Goal: Download file/media: Obtain a digital file from the website

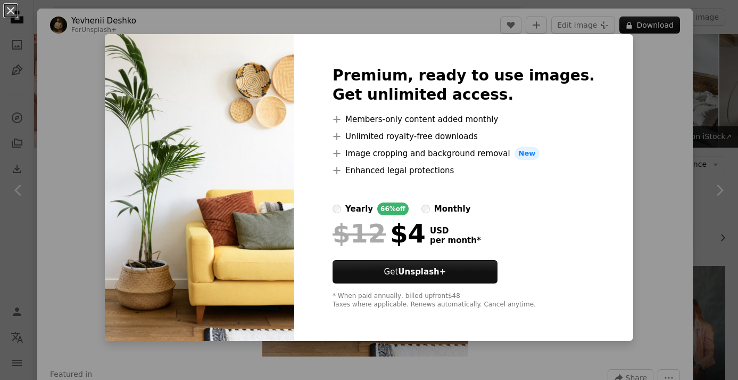
scroll to position [1373, 0]
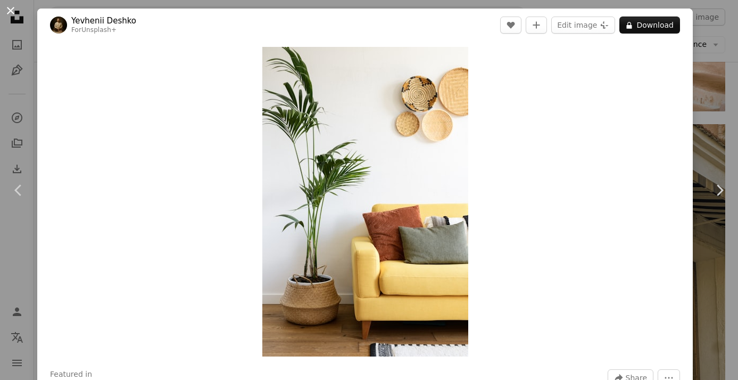
click at [11, 12] on button "An X shape" at bounding box center [10, 10] width 13 height 13
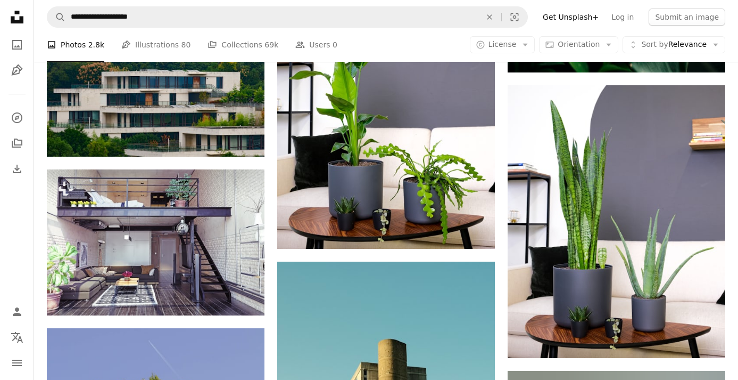
scroll to position [4558, 0]
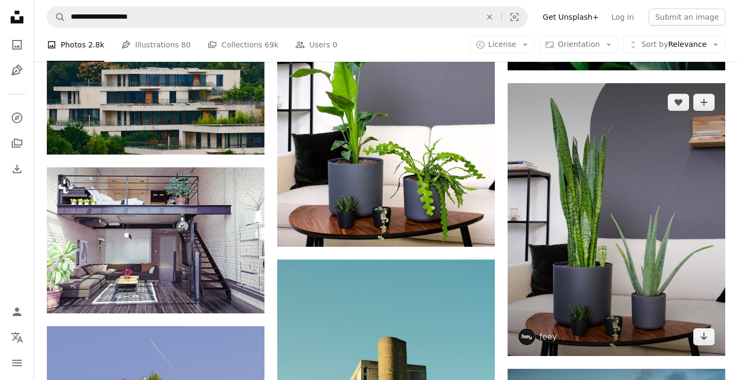
click at [620, 212] on img at bounding box center [617, 219] width 218 height 272
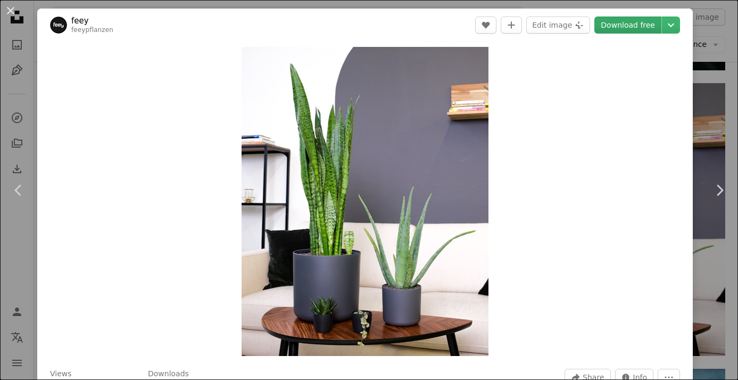
click at [639, 22] on link "Download free" at bounding box center [628, 25] width 67 height 17
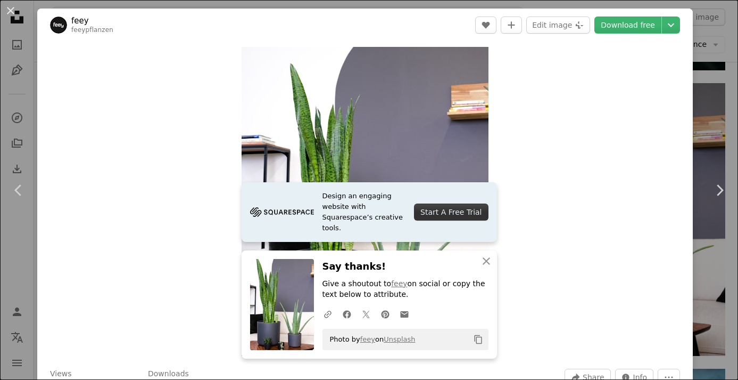
click at [7, 13] on button "An X shape" at bounding box center [10, 10] width 13 height 13
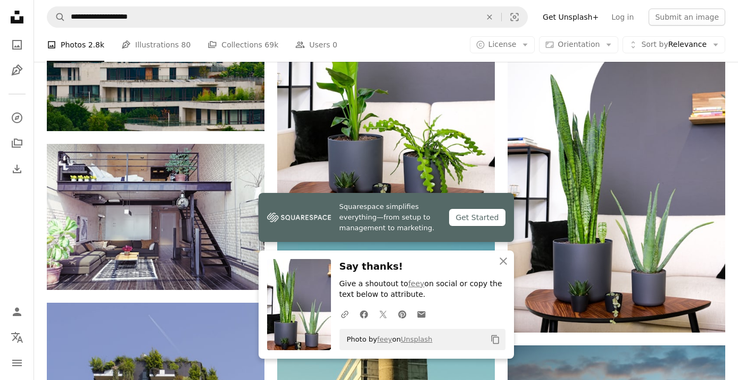
scroll to position [4702, 0]
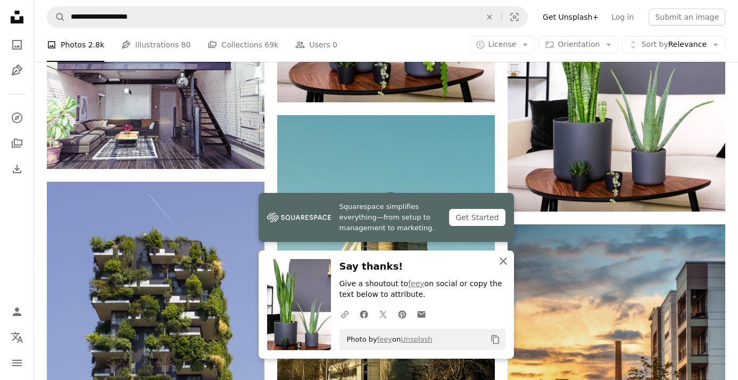
click at [504, 261] on icon "An X shape" at bounding box center [503, 260] width 13 height 13
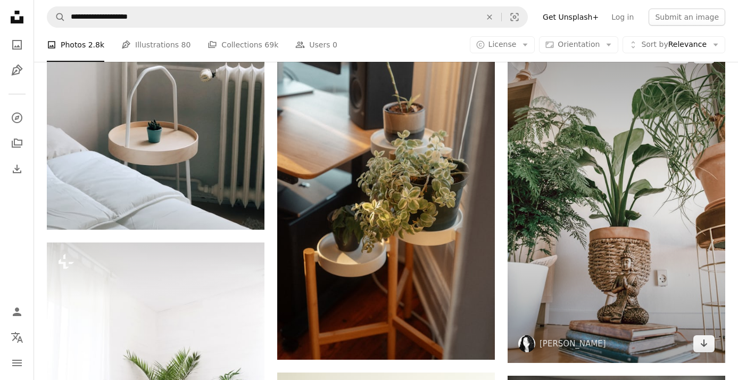
scroll to position [5266, 0]
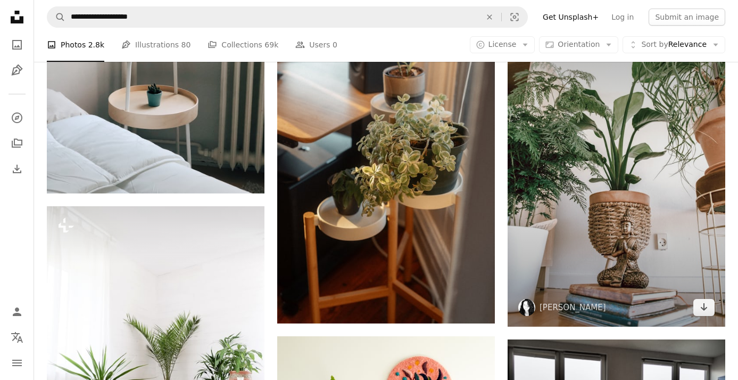
click at [680, 180] on img at bounding box center [617, 162] width 218 height 327
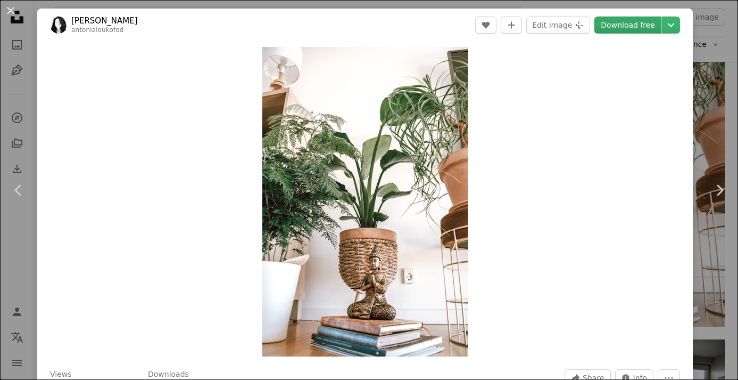
click at [628, 25] on link "Download free" at bounding box center [628, 25] width 67 height 17
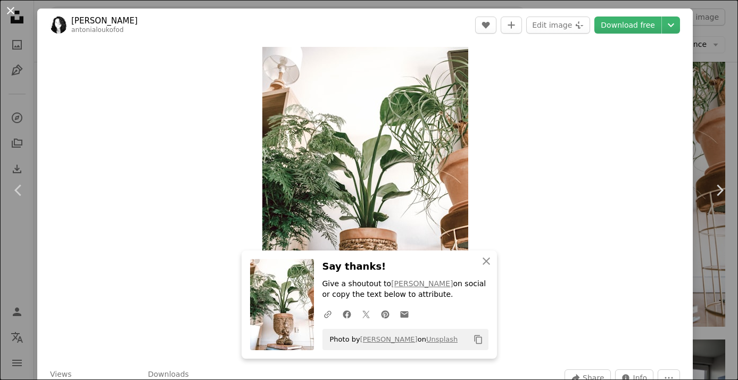
click at [10, 7] on button "An X shape" at bounding box center [10, 10] width 13 height 13
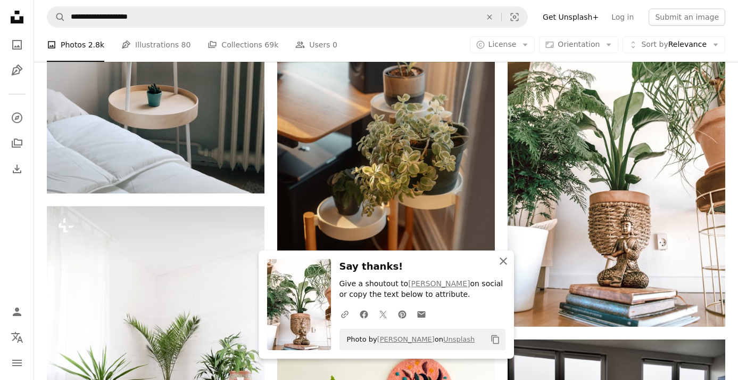
click at [504, 260] on icon "An X shape" at bounding box center [503, 260] width 13 height 13
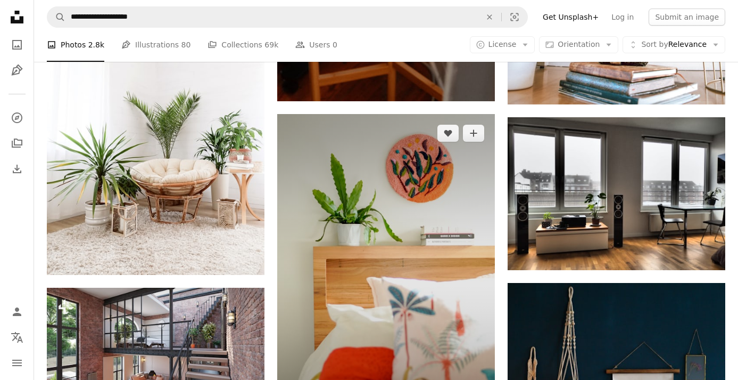
scroll to position [5564, 0]
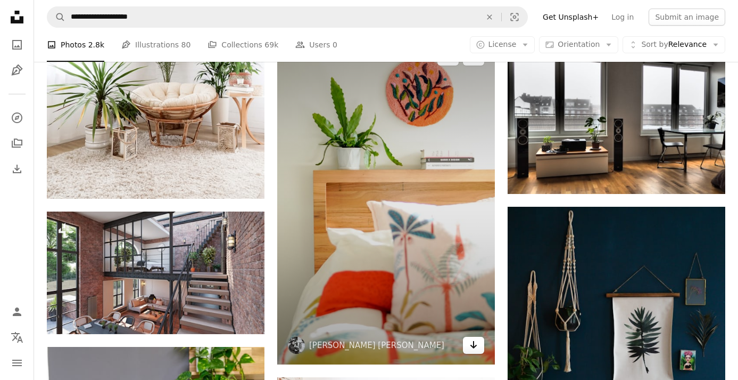
click at [477, 345] on icon "Arrow pointing down" at bounding box center [474, 344] width 9 height 13
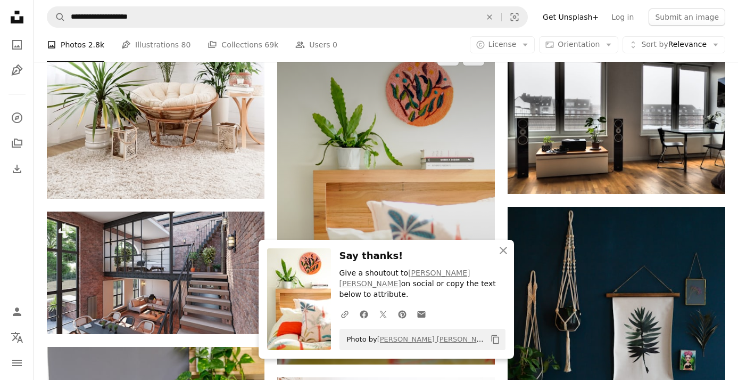
click at [411, 178] on img at bounding box center [386, 201] width 218 height 327
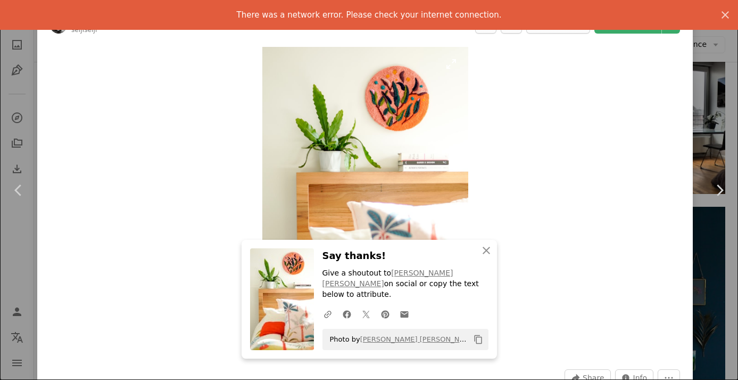
click at [325, 169] on img "Zoom in on this image" at bounding box center [365, 201] width 206 height 309
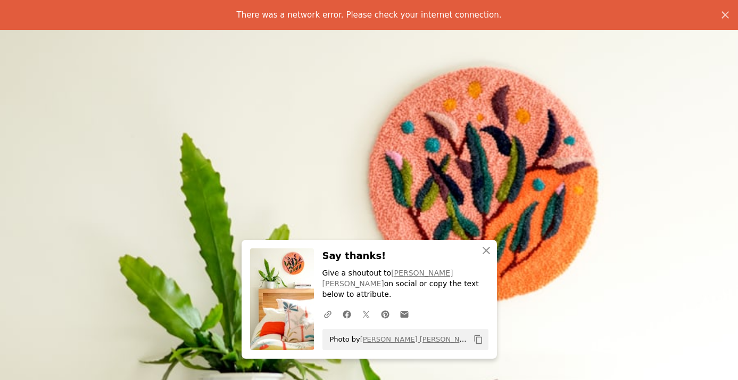
scroll to position [359, 0]
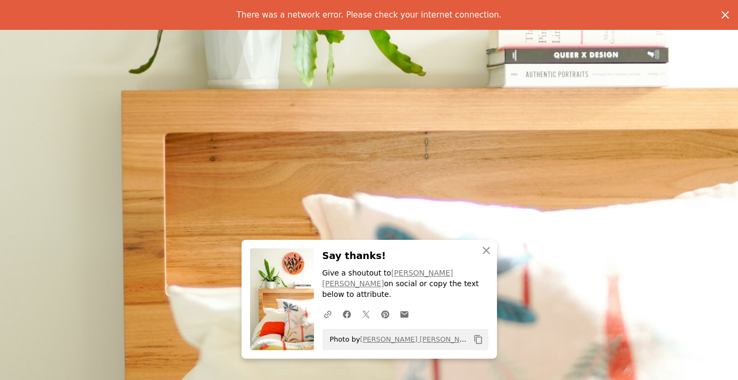
click at [729, 15] on icon "An X shape" at bounding box center [725, 15] width 13 height 13
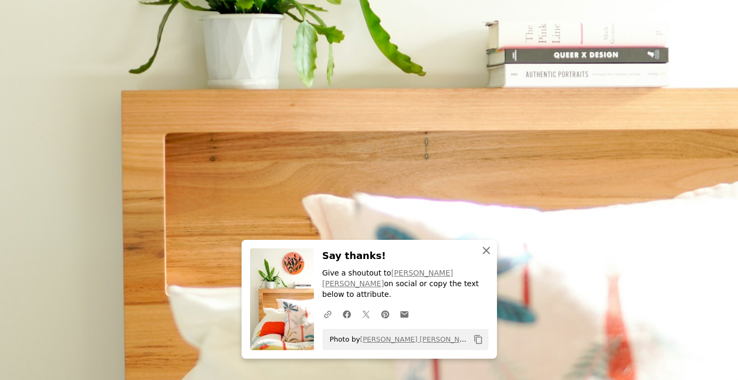
click at [485, 254] on icon "button" at bounding box center [486, 250] width 7 height 7
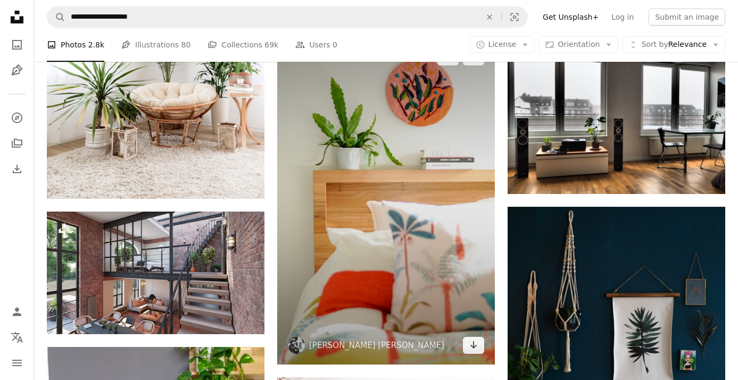
click at [355, 189] on img at bounding box center [386, 201] width 218 height 327
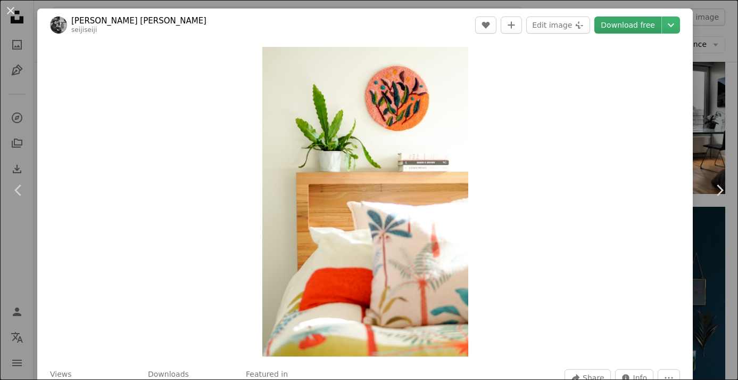
click at [625, 27] on link "Download free" at bounding box center [628, 25] width 67 height 17
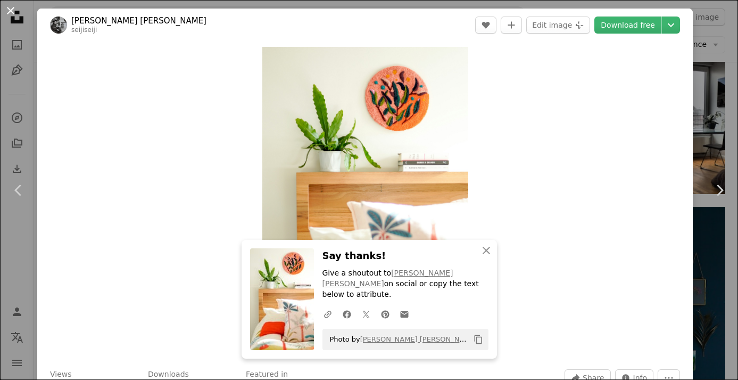
click at [7, 12] on button "An X shape" at bounding box center [10, 10] width 13 height 13
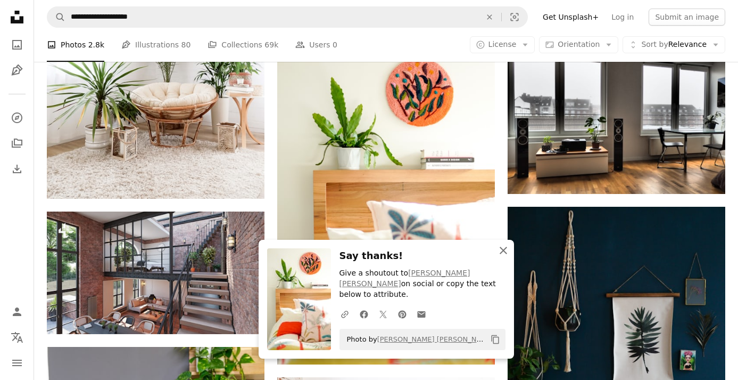
click at [502, 257] on icon "An X shape" at bounding box center [503, 250] width 13 height 13
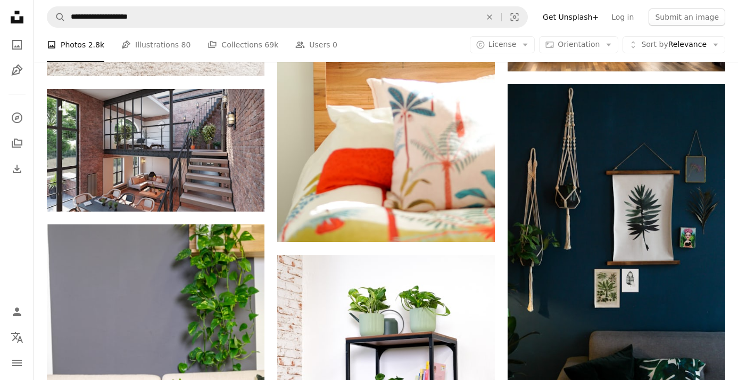
scroll to position [5766, 0]
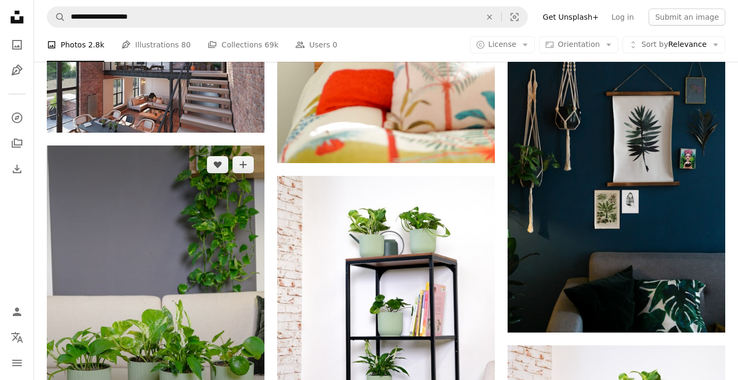
click at [239, 199] on img at bounding box center [156, 281] width 218 height 272
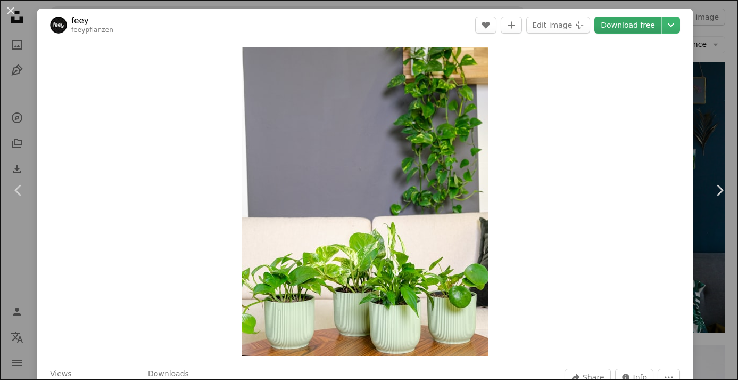
click at [646, 26] on link "Download free" at bounding box center [628, 25] width 67 height 17
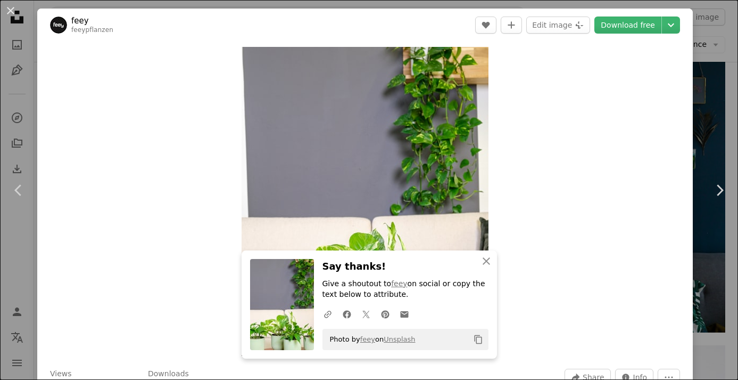
click at [12, 10] on button "An X shape" at bounding box center [10, 10] width 13 height 13
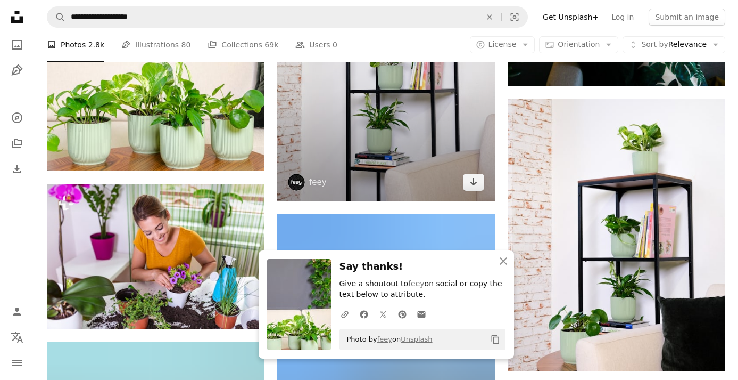
scroll to position [6052, 0]
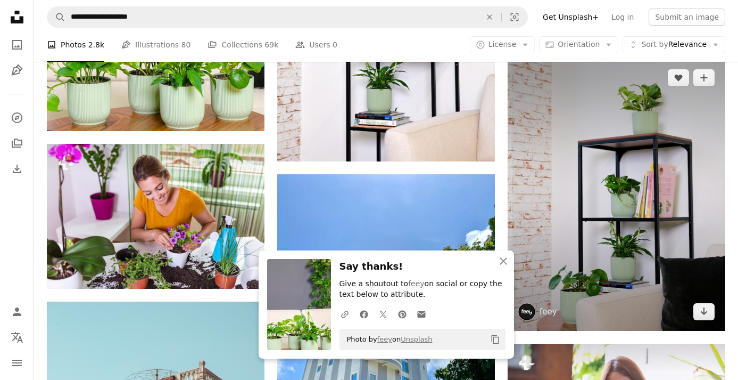
click at [620, 187] on img at bounding box center [617, 195] width 218 height 272
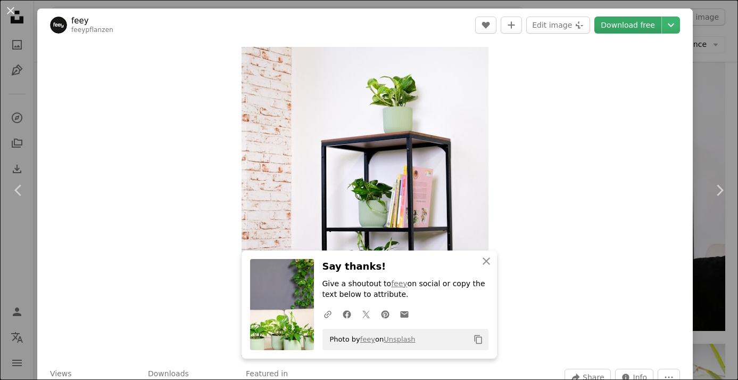
click at [652, 20] on link "Download free" at bounding box center [628, 25] width 67 height 17
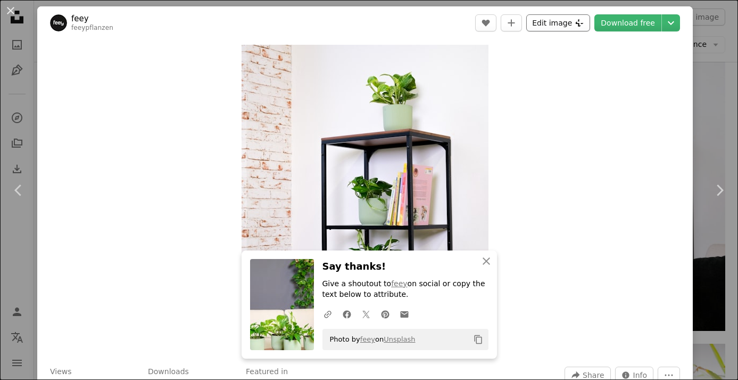
scroll to position [4, 0]
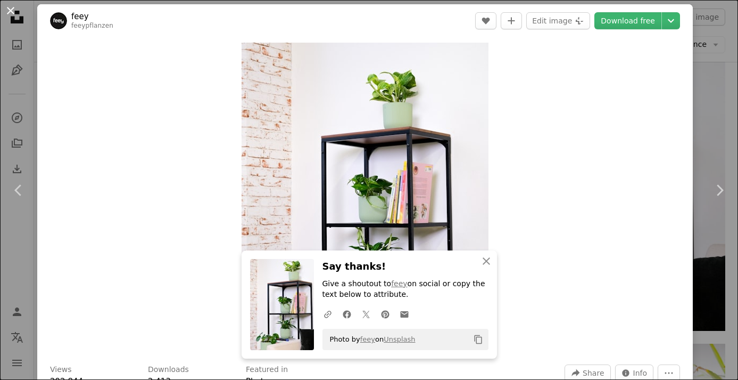
click at [10, 13] on button "An X shape" at bounding box center [10, 10] width 13 height 13
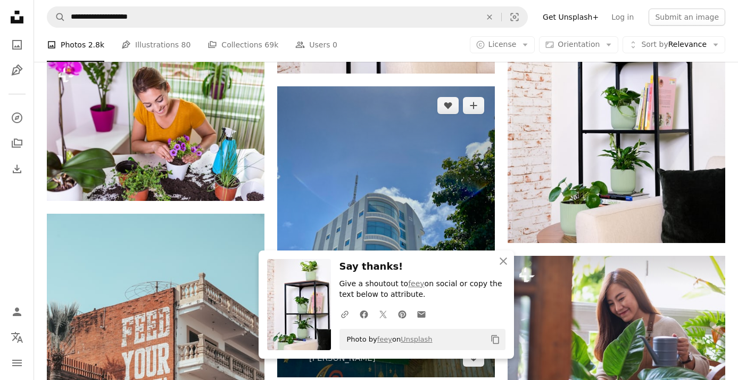
scroll to position [6203, 0]
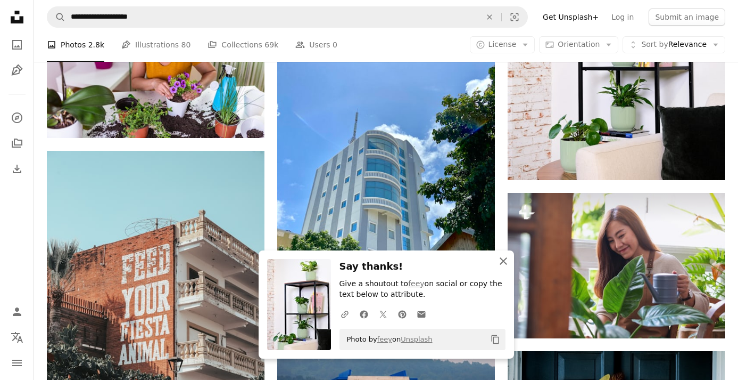
click at [503, 259] on icon "An X shape" at bounding box center [503, 260] width 13 height 13
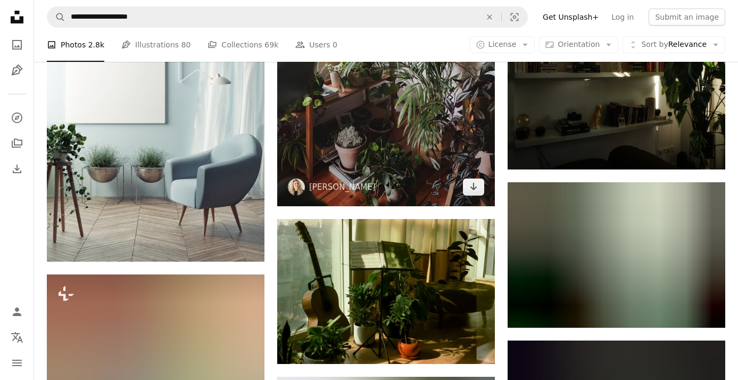
scroll to position [7440, 0]
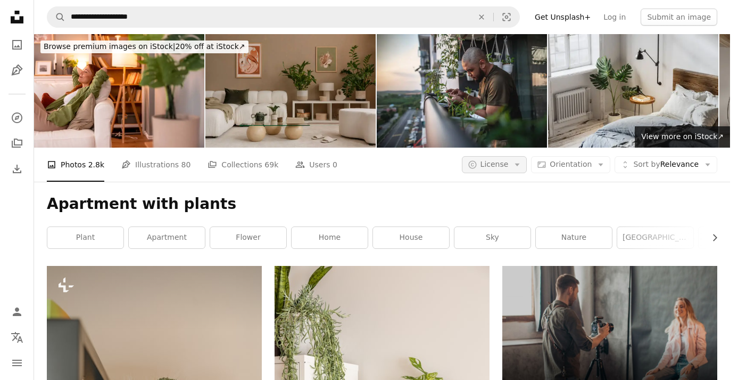
click at [508, 160] on span "License" at bounding box center [495, 164] width 28 height 9
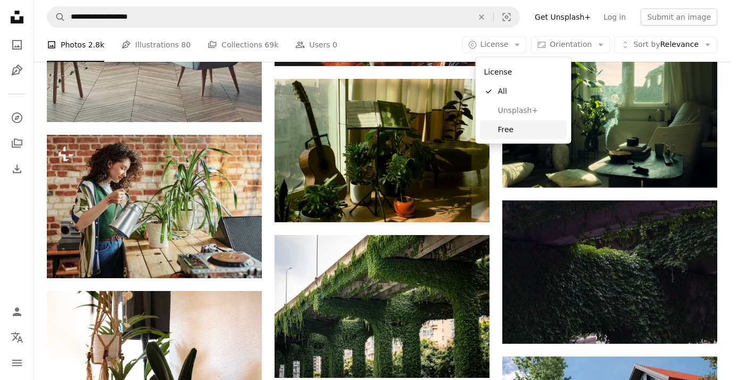
click at [518, 130] on span "Free" at bounding box center [530, 129] width 65 height 11
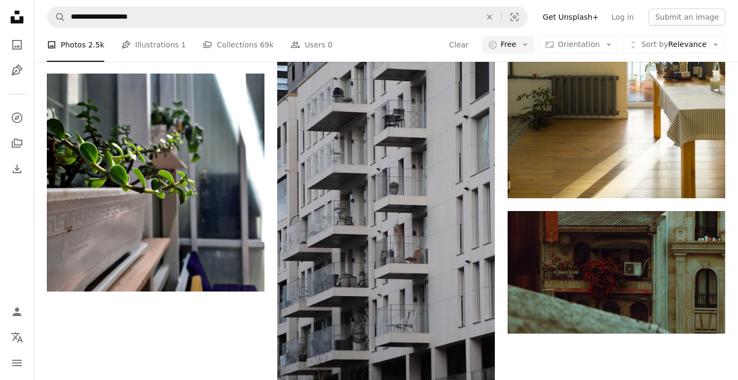
scroll to position [208, 0]
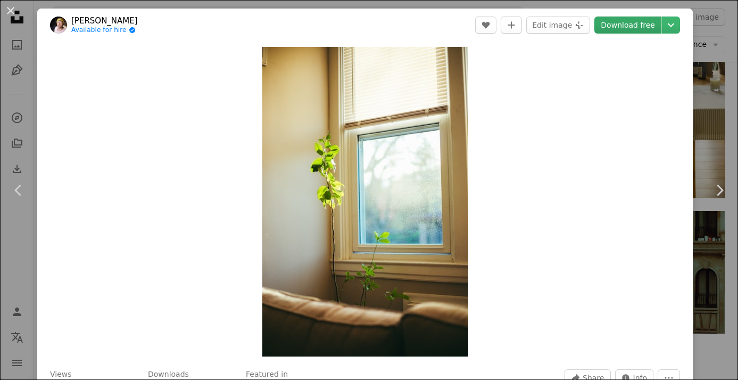
click at [648, 22] on link "Download free" at bounding box center [628, 25] width 67 height 17
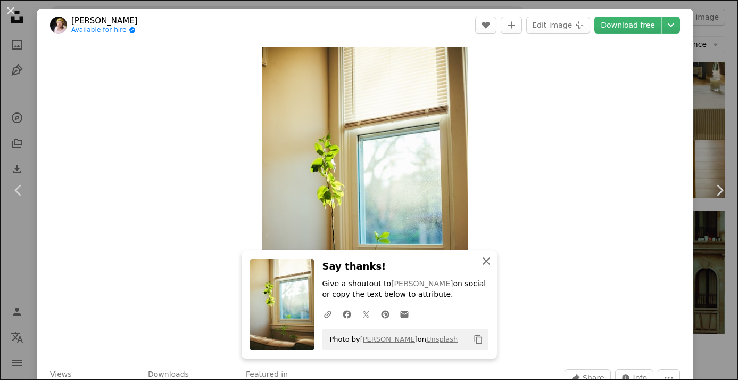
click at [483, 264] on icon "An X shape" at bounding box center [486, 260] width 13 height 13
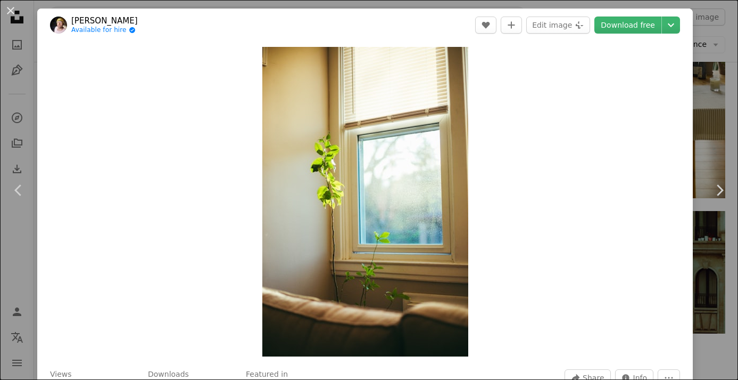
click at [488, 268] on icon "button" at bounding box center [486, 271] width 7 height 7
click at [10, 10] on button "An X shape" at bounding box center [10, 10] width 13 height 13
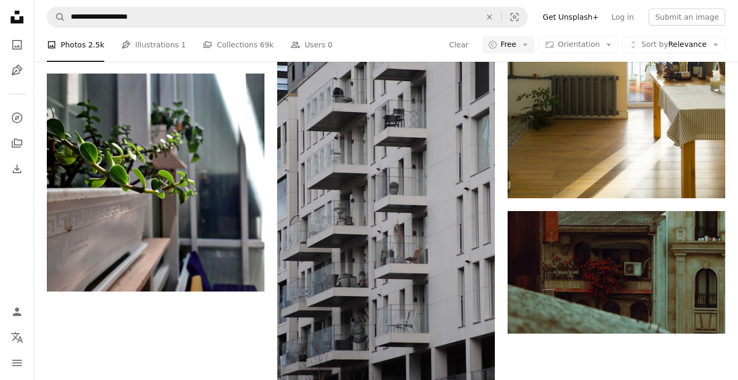
scroll to position [574, 0]
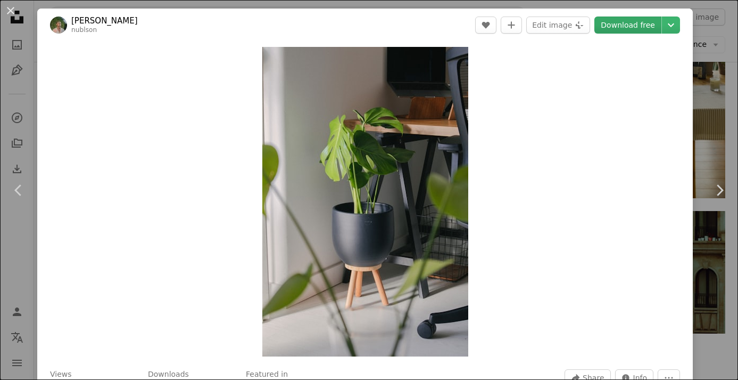
click at [642, 26] on link "Download free" at bounding box center [628, 25] width 67 height 17
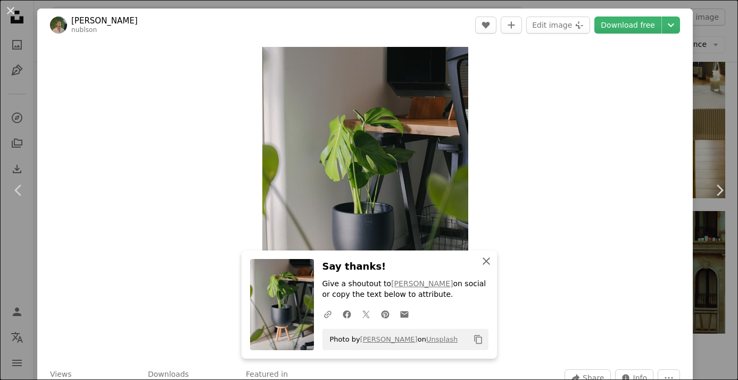
click at [483, 264] on icon "An X shape" at bounding box center [486, 260] width 13 height 13
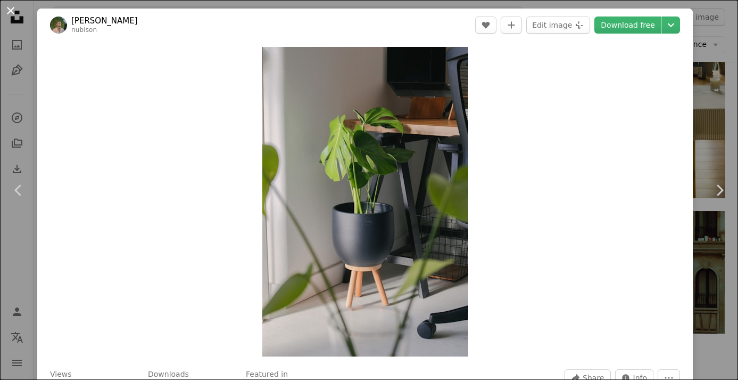
click at [14, 12] on button "An X shape" at bounding box center [10, 10] width 13 height 13
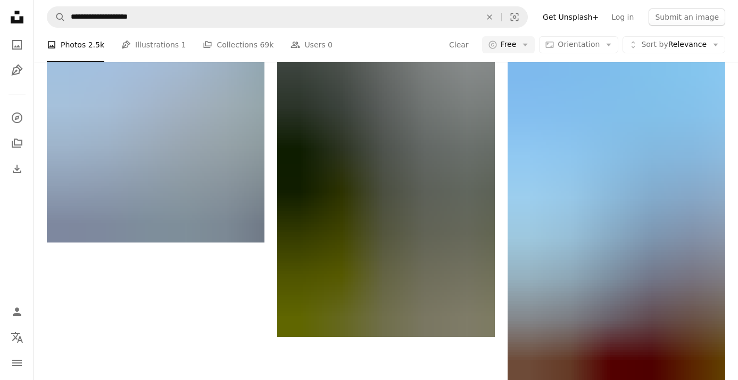
scroll to position [3241, 0]
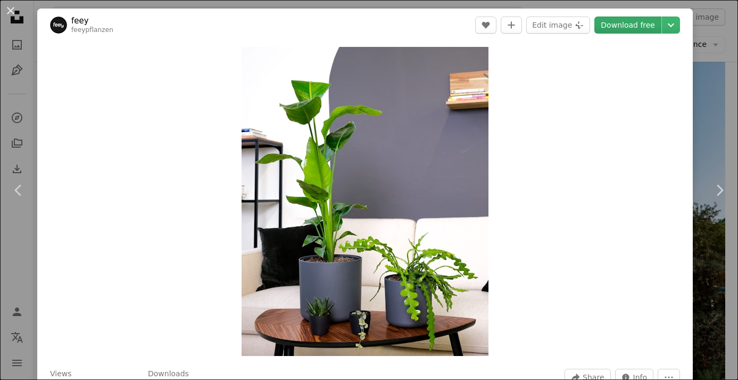
click at [637, 27] on link "Download free" at bounding box center [628, 25] width 67 height 17
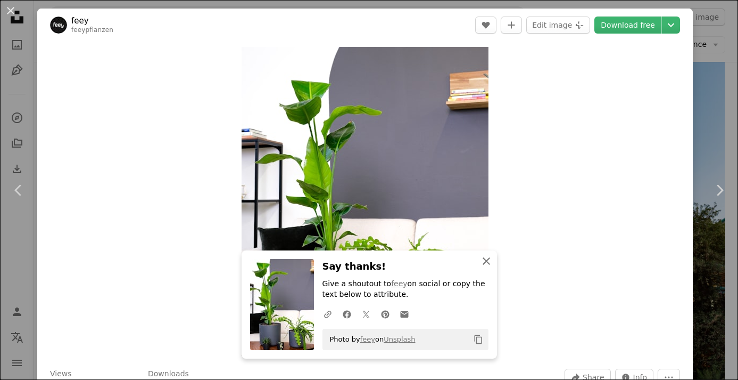
click at [486, 261] on icon "An X shape" at bounding box center [486, 260] width 13 height 13
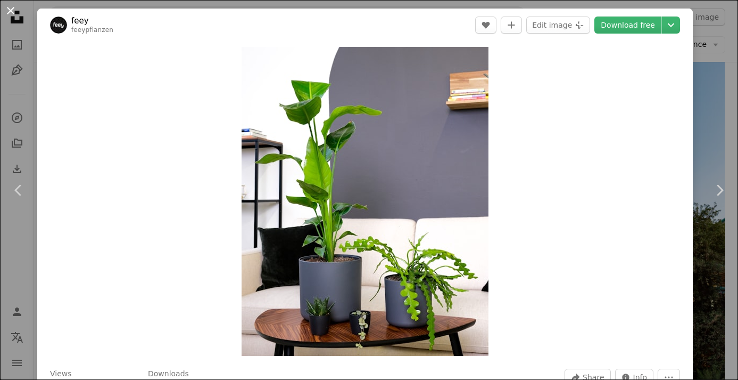
click at [6, 10] on button "An X shape" at bounding box center [10, 10] width 13 height 13
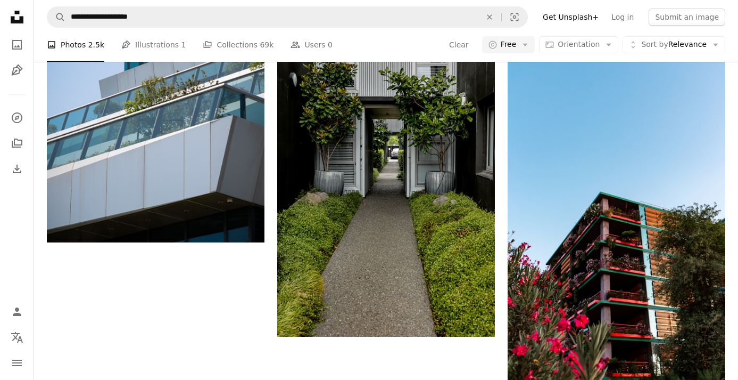
scroll to position [3509, 0]
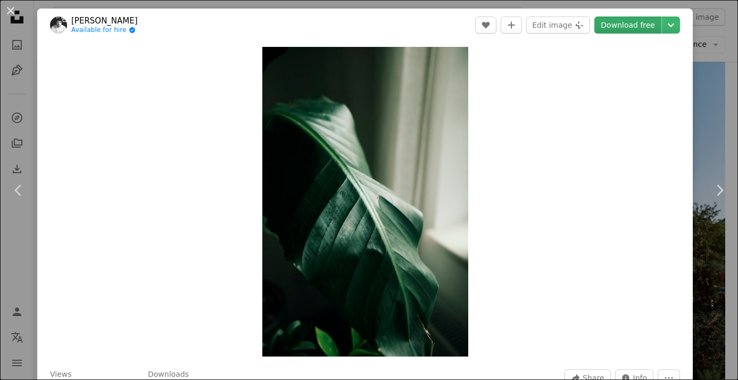
click at [629, 23] on link "Download free" at bounding box center [628, 25] width 67 height 17
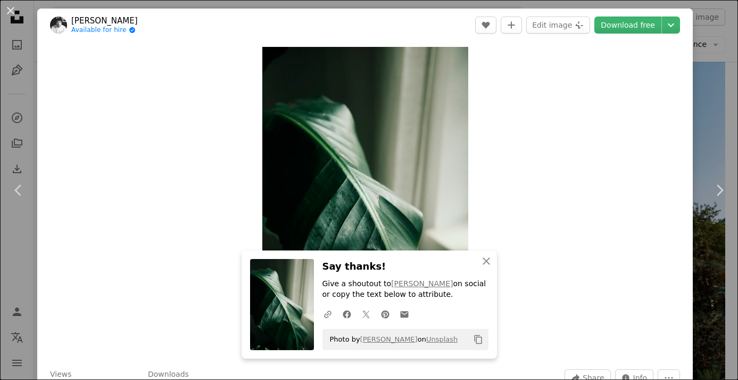
click at [12, 17] on button "An X shape" at bounding box center [10, 10] width 13 height 13
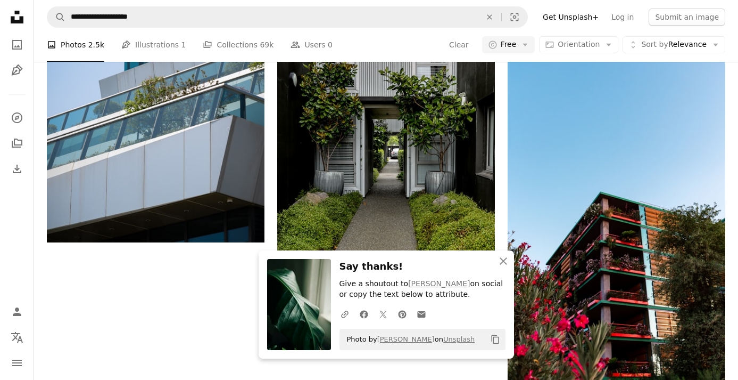
scroll to position [4076, 0]
click at [505, 261] on icon "An X shape" at bounding box center [503, 260] width 13 height 13
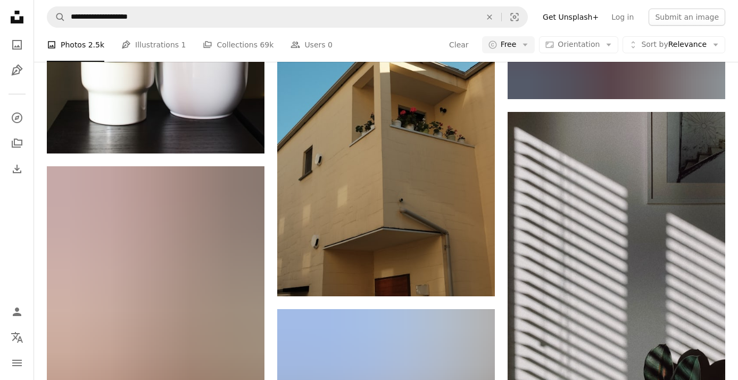
scroll to position [10555, 0]
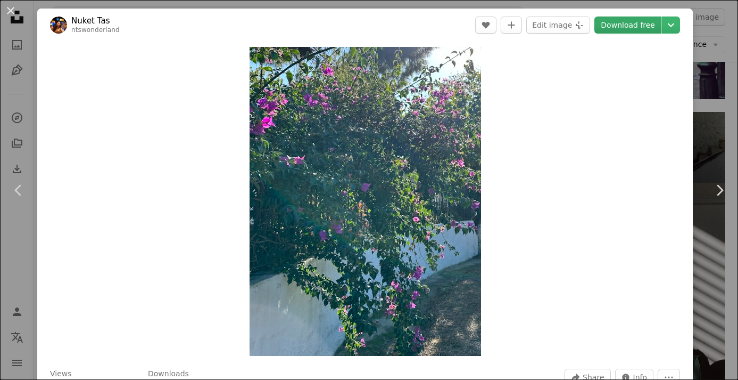
click at [611, 24] on link "Download free" at bounding box center [628, 25] width 67 height 17
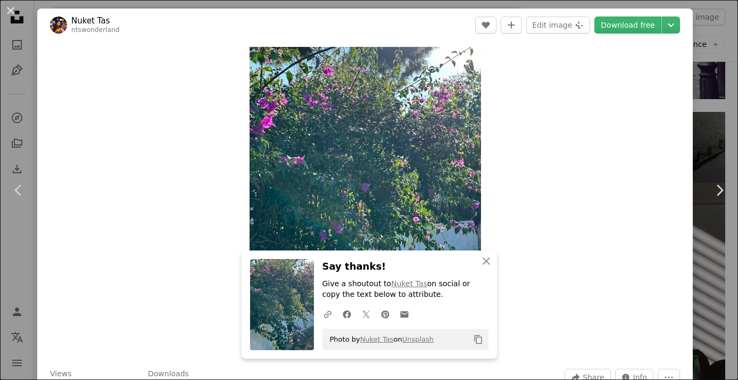
click at [11, 14] on button "An X shape" at bounding box center [10, 10] width 13 height 13
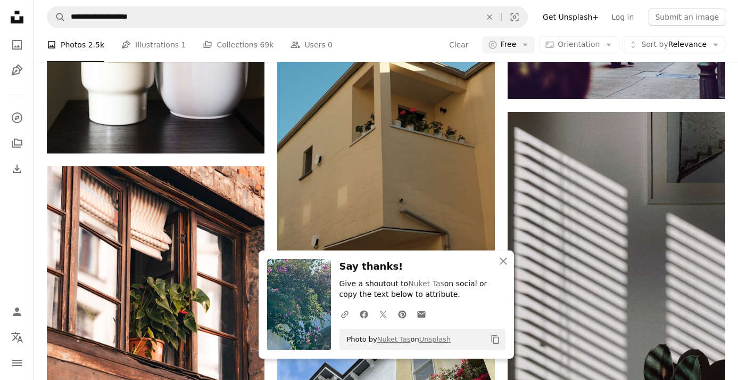
scroll to position [10431, 0]
click at [506, 265] on icon "button" at bounding box center [503, 260] width 7 height 7
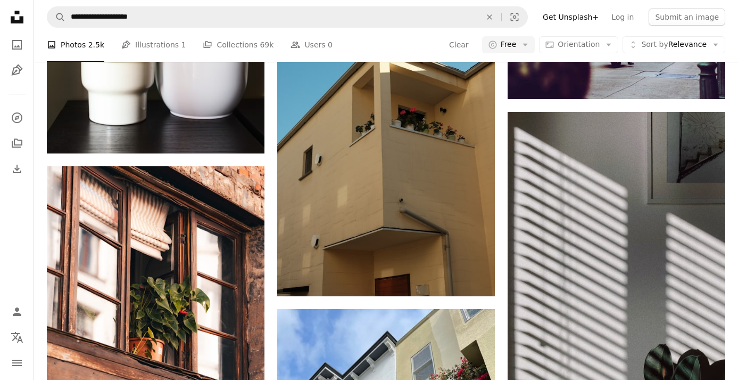
scroll to position [11993, 0]
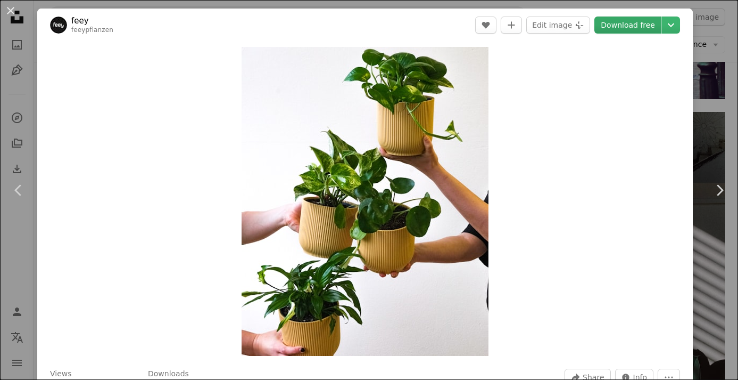
click at [630, 20] on link "Download free" at bounding box center [628, 25] width 67 height 17
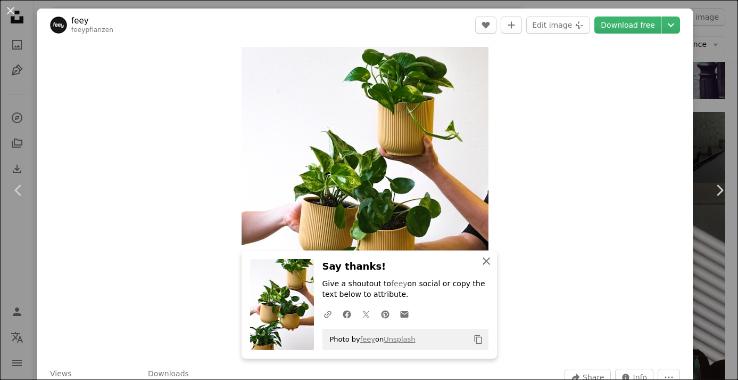
click at [487, 261] on icon "An X shape" at bounding box center [486, 260] width 13 height 13
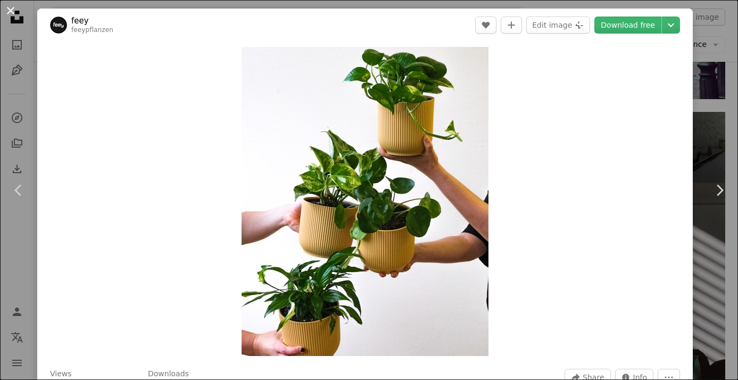
click at [9, 13] on button "An X shape" at bounding box center [10, 10] width 13 height 13
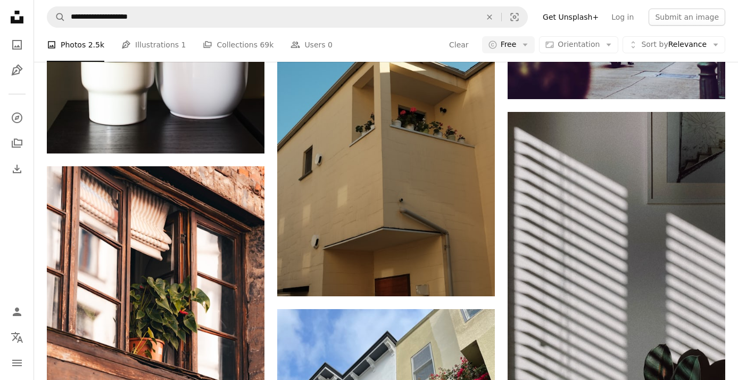
scroll to position [12066, 0]
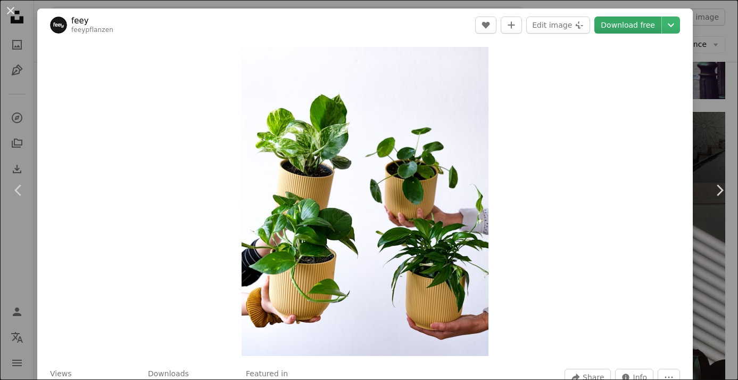
click at [627, 26] on link "Download free" at bounding box center [628, 25] width 67 height 17
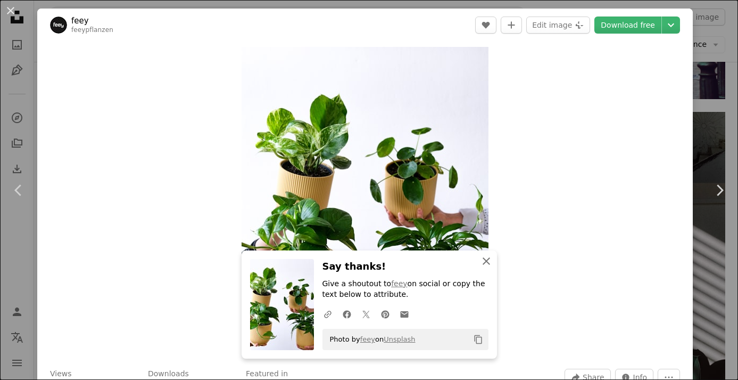
click at [486, 263] on icon "button" at bounding box center [486, 260] width 7 height 7
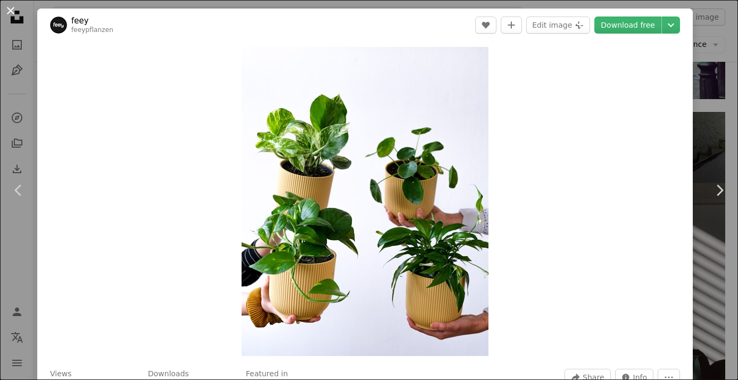
click at [8, 12] on button "An X shape" at bounding box center [10, 10] width 13 height 13
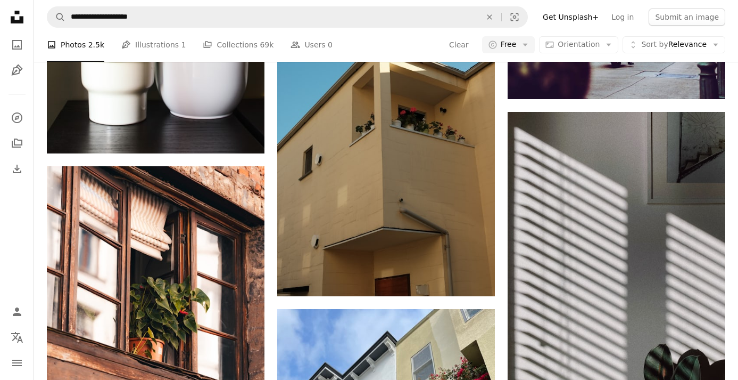
scroll to position [13909, 0]
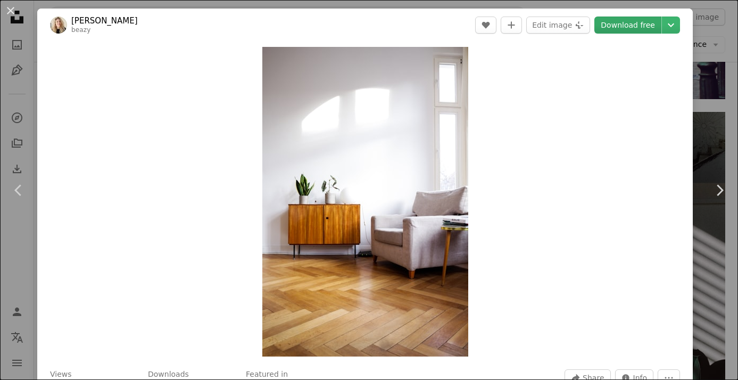
click at [616, 22] on link "Download free" at bounding box center [628, 25] width 67 height 17
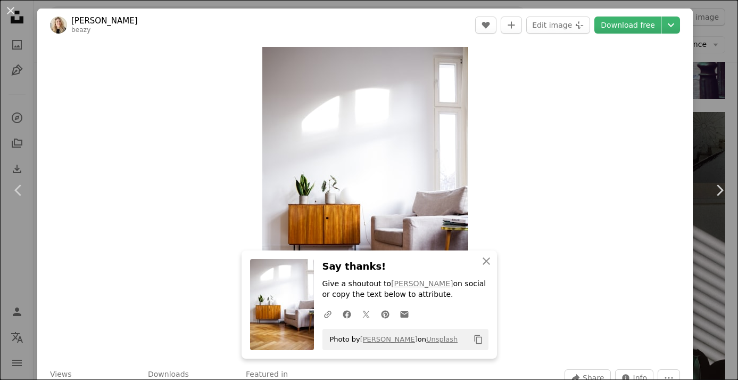
click at [13, 10] on button "An X shape" at bounding box center [10, 10] width 13 height 13
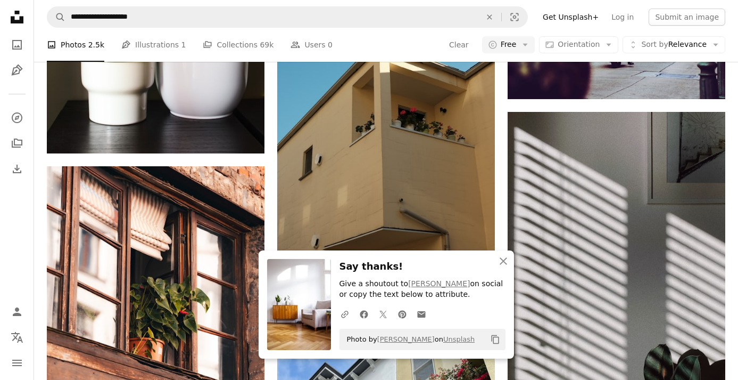
scroll to position [13816, 0]
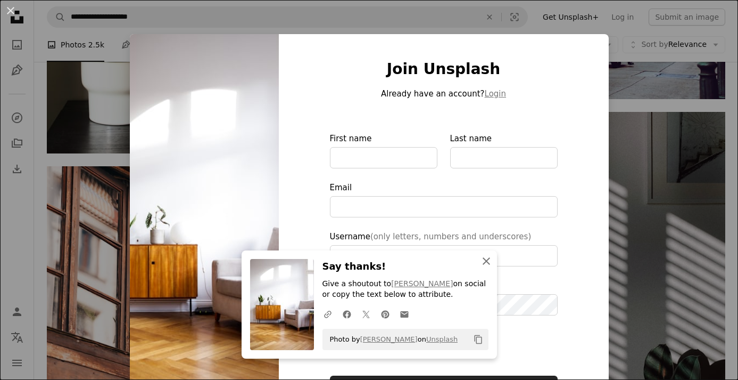
type input "**********"
click at [484, 264] on icon "An X shape" at bounding box center [486, 260] width 13 height 13
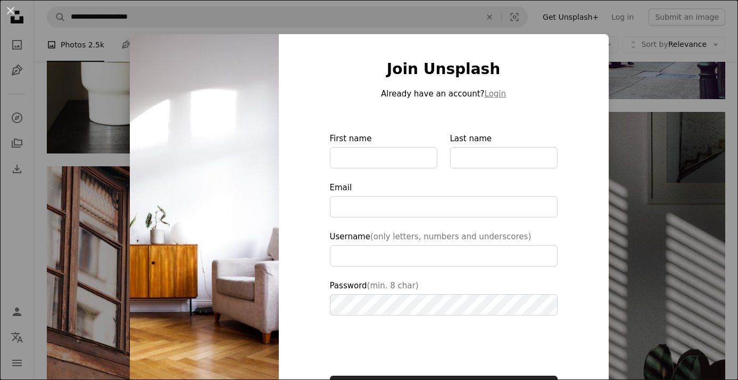
click at [660, 165] on div "An X shape Join Unsplash Already have an account? Login First name Last name Em…" at bounding box center [369, 190] width 738 height 380
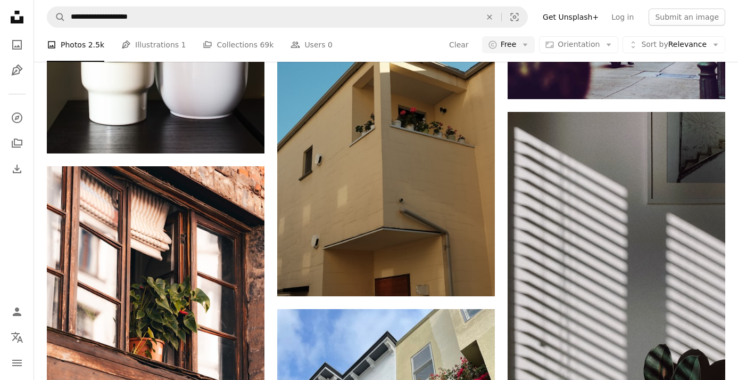
scroll to position [15285, 0]
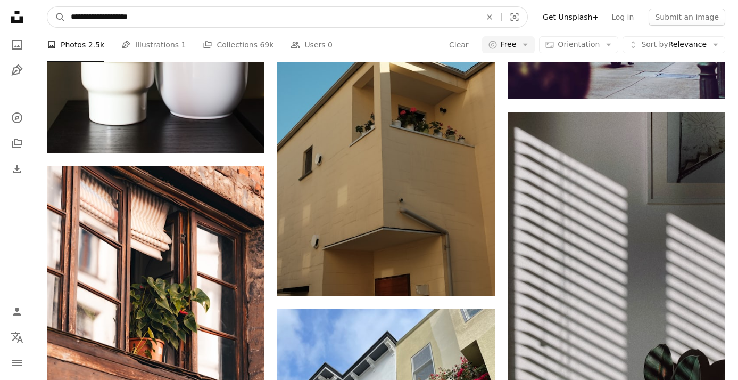
click at [165, 20] on input "**********" at bounding box center [271, 17] width 413 height 20
type input "**********"
click at [56, 17] on button "A magnifying glass" at bounding box center [56, 17] width 18 height 20
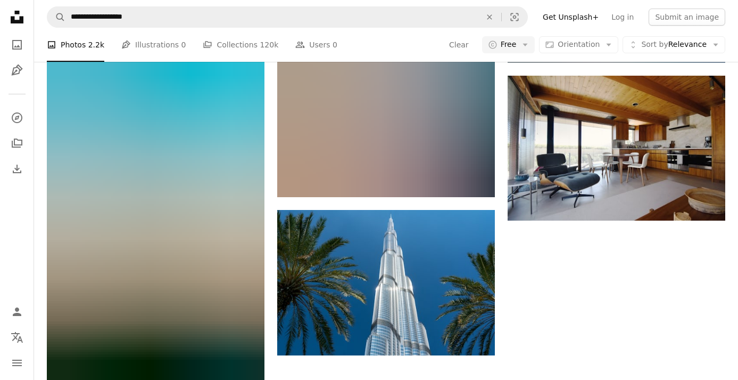
scroll to position [253, 0]
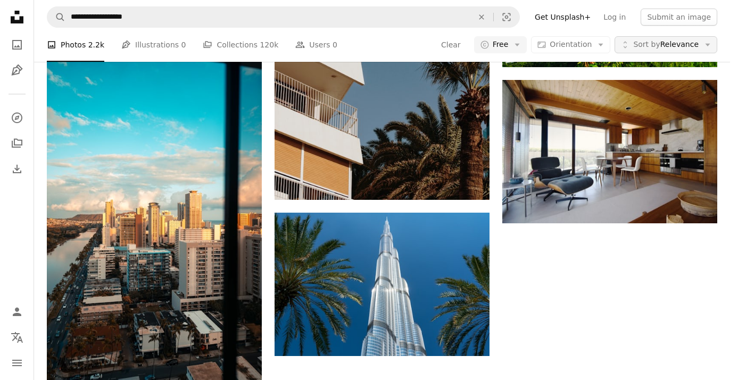
click at [681, 36] on body "**********" at bounding box center [365, 190] width 730 height 380
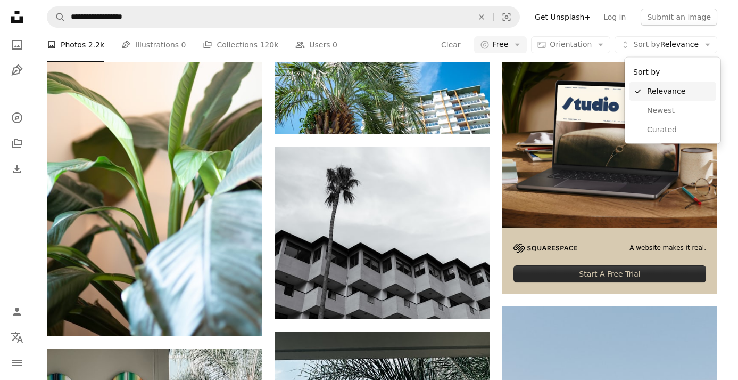
click at [672, 91] on span "Relevance" at bounding box center [679, 91] width 65 height 11
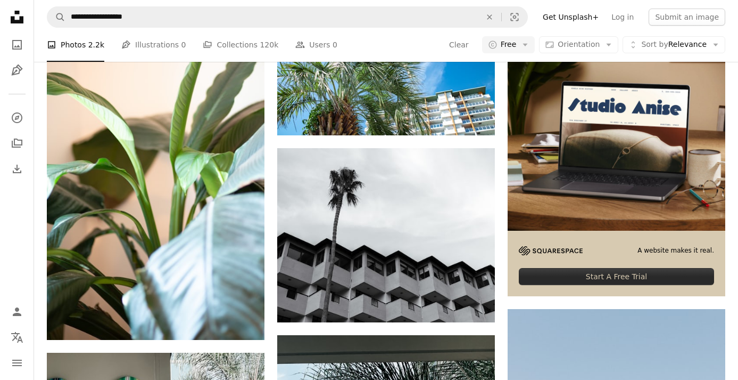
scroll to position [2300, 0]
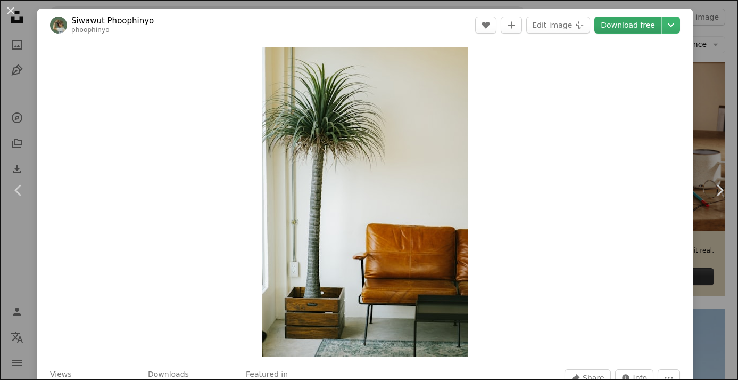
click at [639, 27] on link "Download free" at bounding box center [628, 25] width 67 height 17
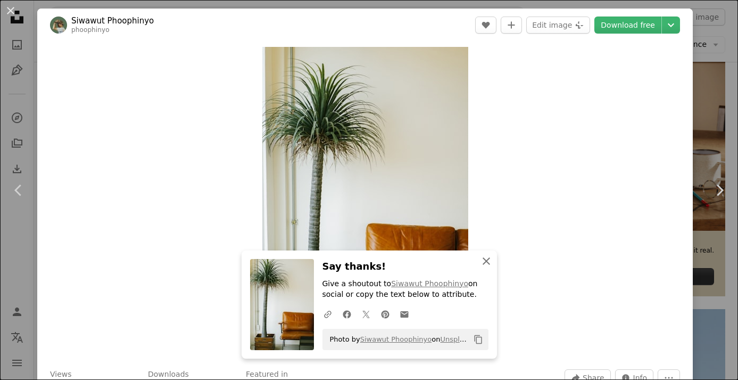
click at [485, 264] on icon "button" at bounding box center [486, 260] width 7 height 7
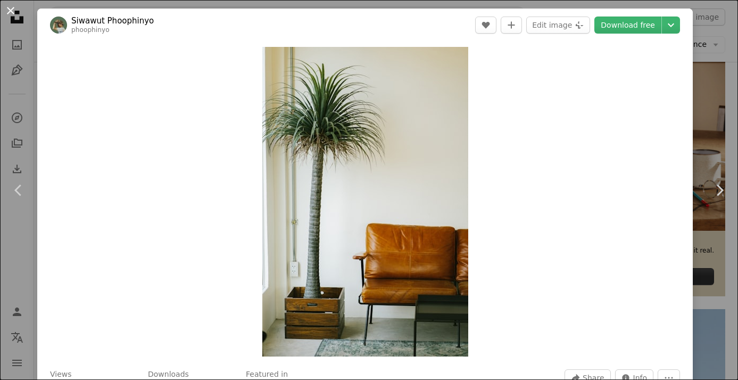
click at [11, 4] on button "An X shape" at bounding box center [10, 10] width 13 height 13
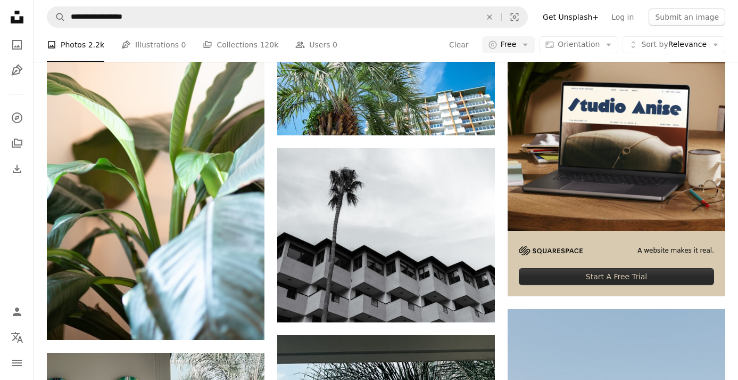
scroll to position [3289, 0]
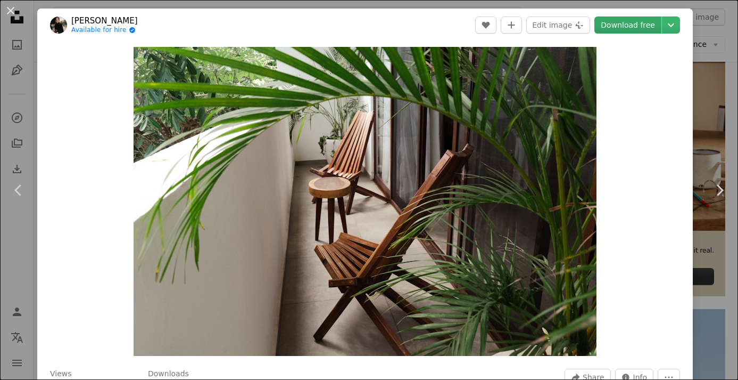
click at [636, 28] on link "Download free" at bounding box center [628, 25] width 67 height 17
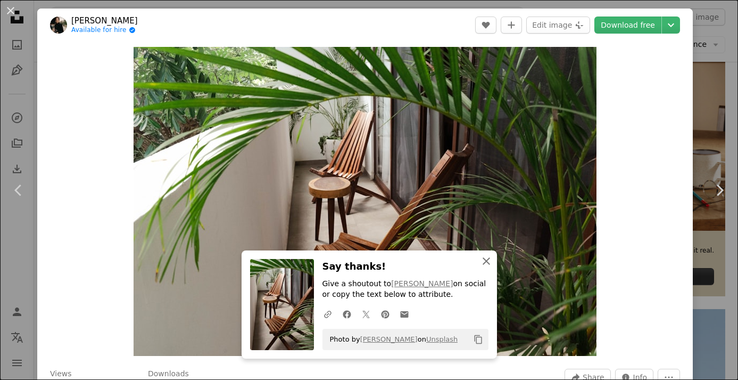
click at [486, 261] on icon "button" at bounding box center [486, 260] width 7 height 7
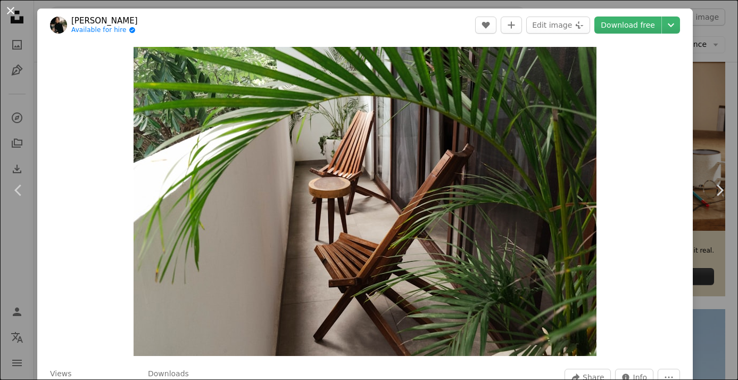
click at [10, 10] on button "An X shape" at bounding box center [10, 10] width 13 height 13
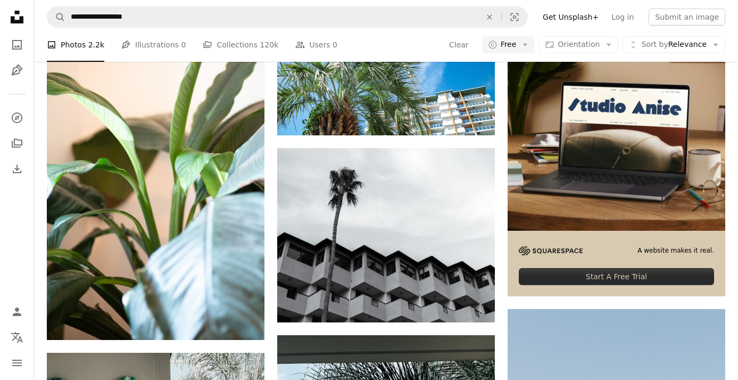
scroll to position [14431, 0]
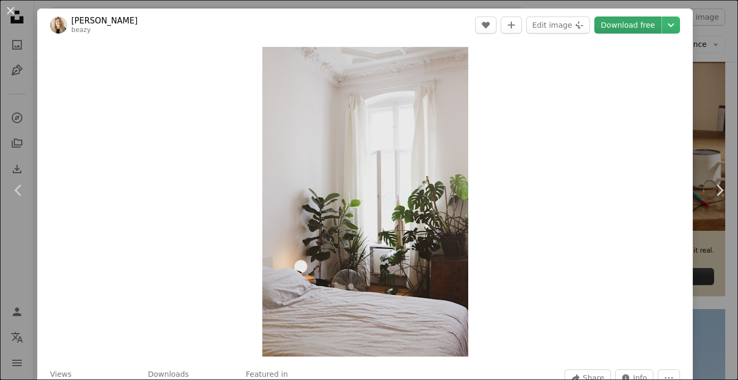
click at [637, 24] on link "Download free" at bounding box center [628, 25] width 67 height 17
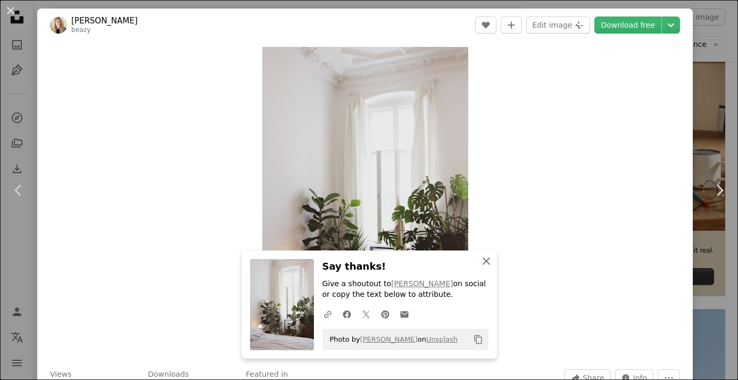
drag, startPoint x: 487, startPoint y: 266, endPoint x: 477, endPoint y: 254, distance: 14.7
click at [487, 265] on icon "An X shape" at bounding box center [486, 260] width 13 height 13
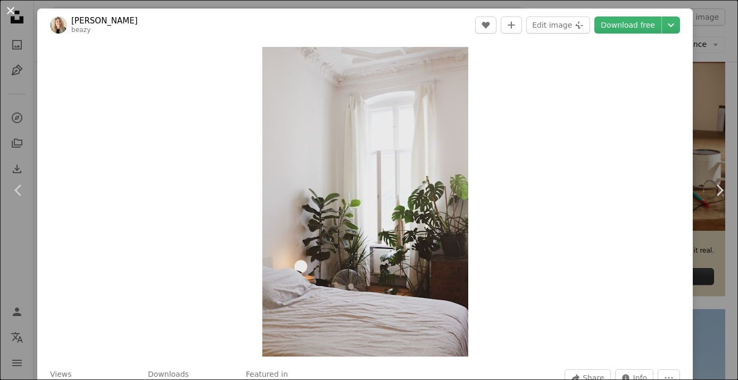
click at [11, 11] on button "An X shape" at bounding box center [10, 10] width 13 height 13
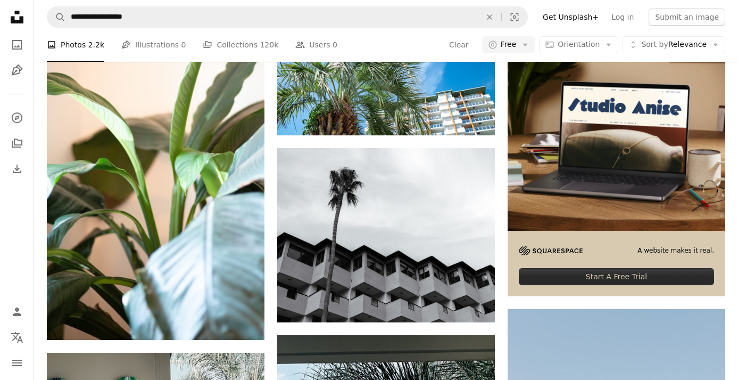
scroll to position [21967, 0]
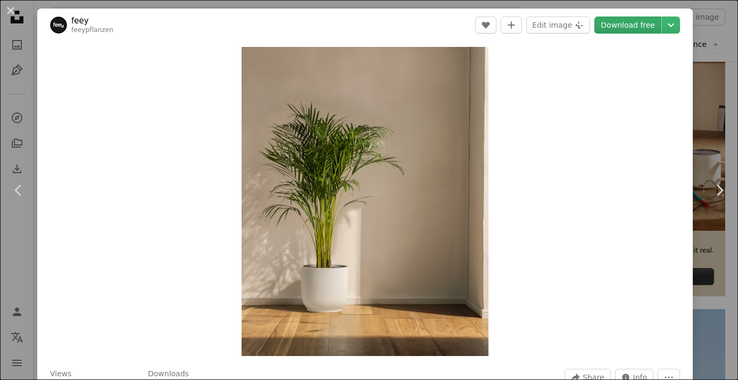
click at [640, 29] on link "Download free" at bounding box center [628, 25] width 67 height 17
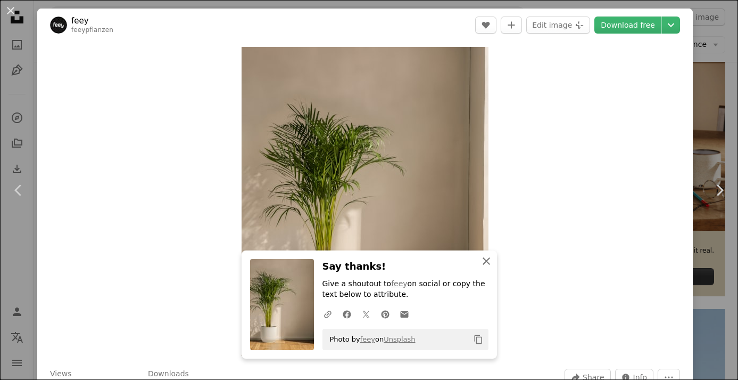
click at [482, 262] on icon "An X shape" at bounding box center [486, 260] width 13 height 13
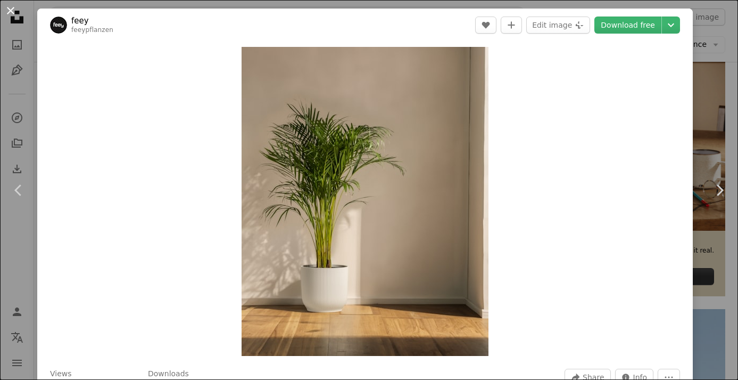
click at [11, 13] on button "An X shape" at bounding box center [10, 10] width 13 height 13
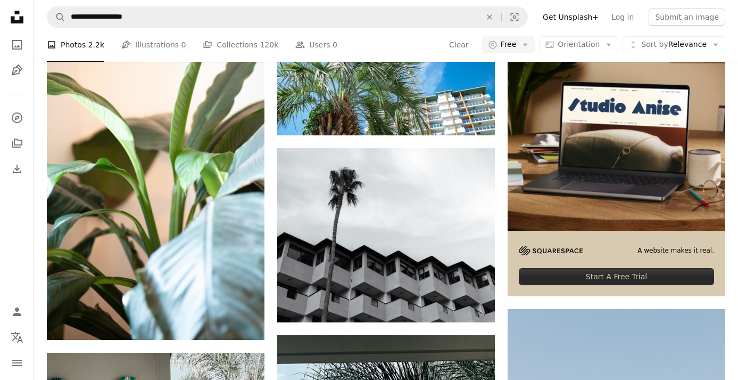
scroll to position [22933, 0]
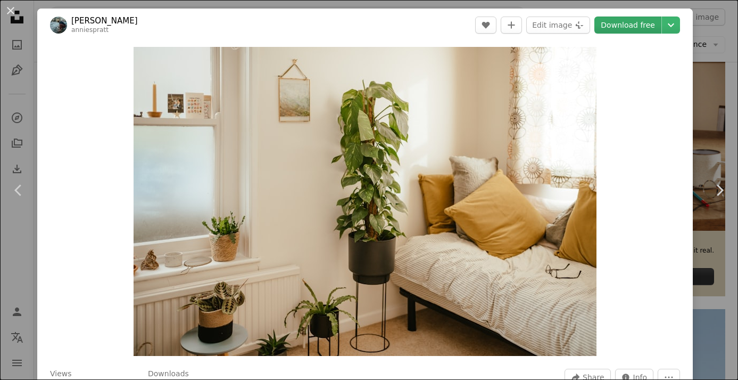
click at [627, 17] on link "Download free" at bounding box center [628, 25] width 67 height 17
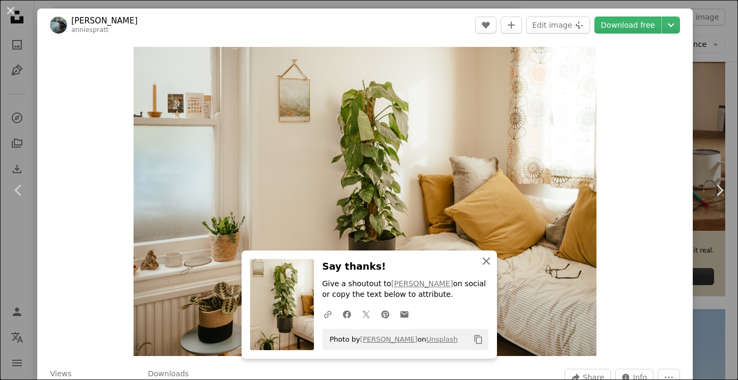
click at [485, 260] on icon "An X shape" at bounding box center [486, 260] width 13 height 13
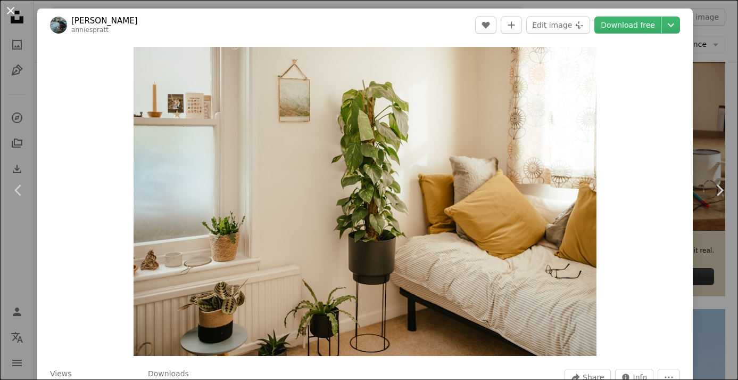
click at [11, 12] on button "An X shape" at bounding box center [10, 10] width 13 height 13
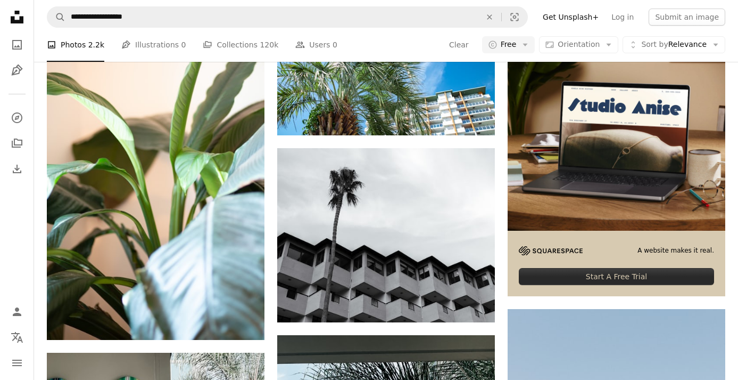
scroll to position [27697, 0]
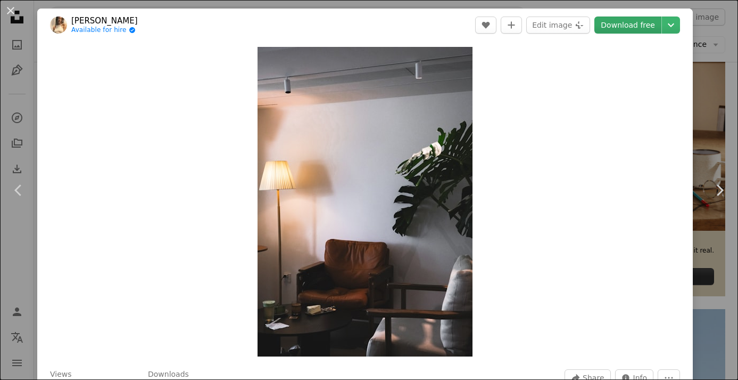
click at [622, 24] on link "Download free" at bounding box center [628, 25] width 67 height 17
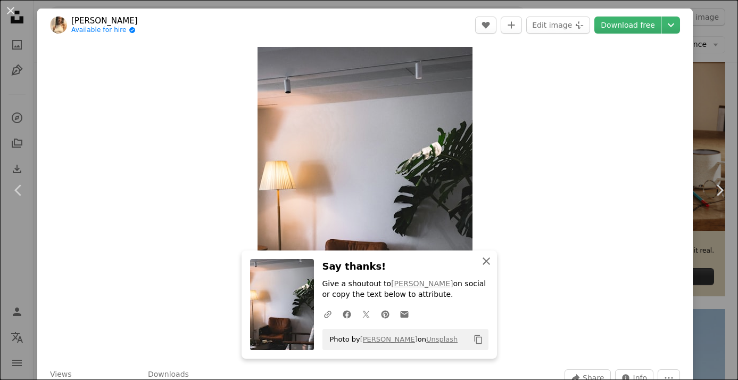
click at [482, 262] on icon "An X shape" at bounding box center [486, 260] width 13 height 13
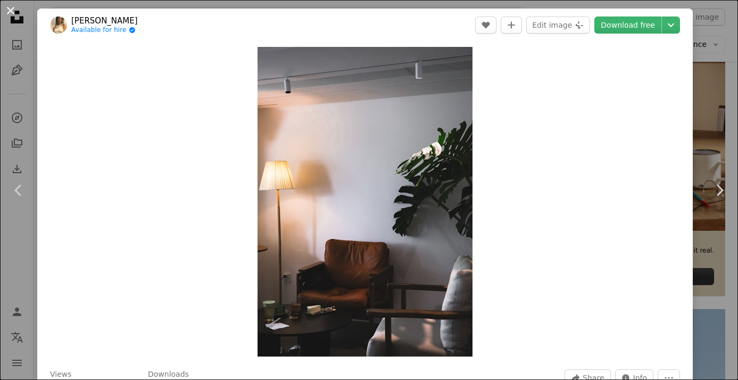
click at [10, 10] on button "An X shape" at bounding box center [10, 10] width 13 height 13
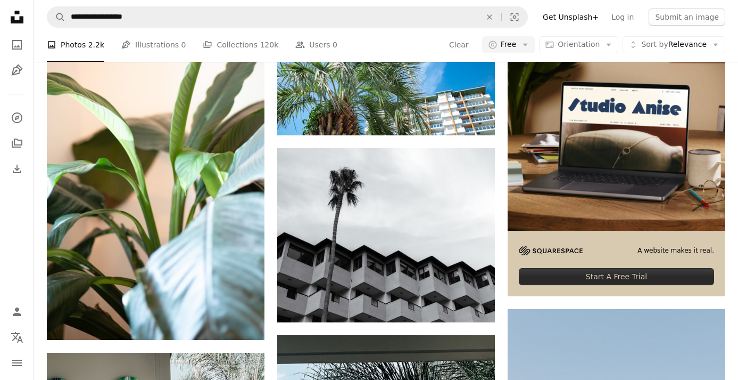
scroll to position [33018, 0]
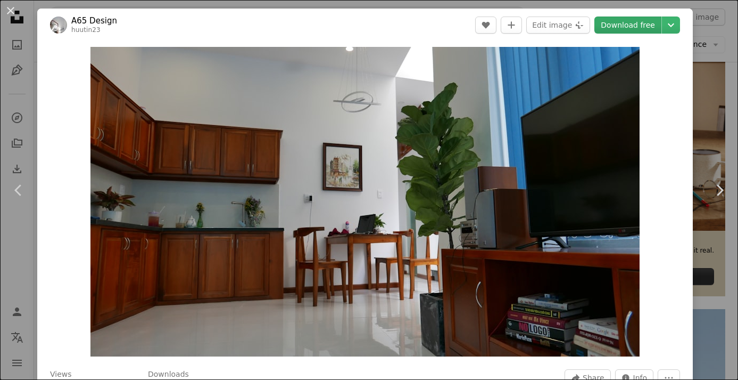
click at [638, 25] on link "Download free" at bounding box center [628, 25] width 67 height 17
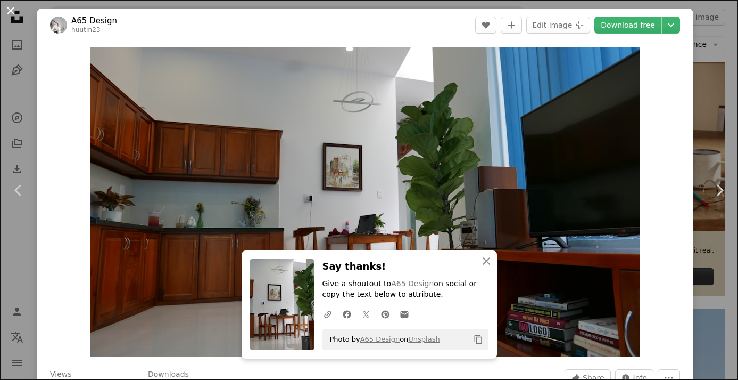
click at [13, 12] on button "An X shape" at bounding box center [10, 10] width 13 height 13
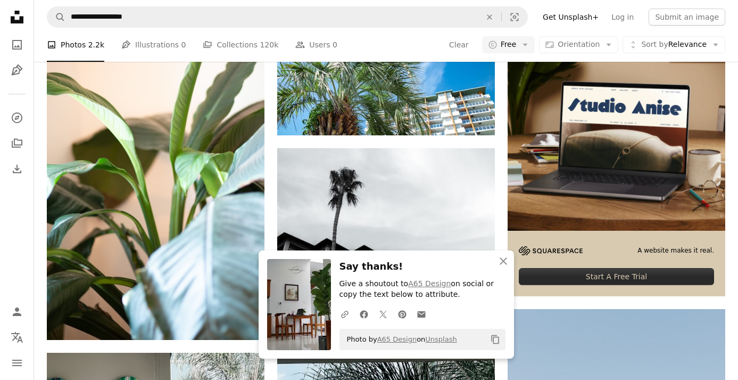
scroll to position [33558, 0]
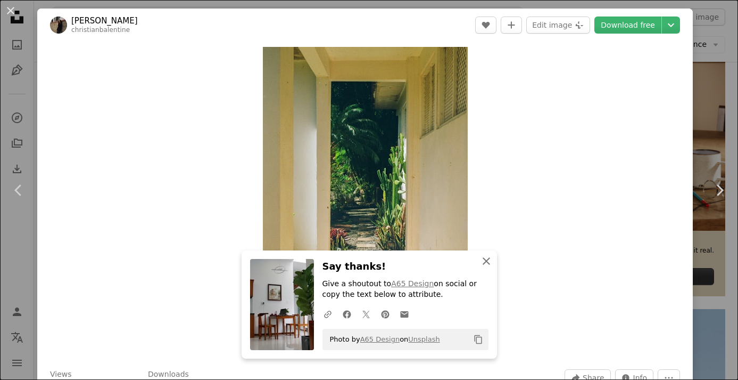
click at [484, 264] on icon "An X shape" at bounding box center [486, 260] width 13 height 13
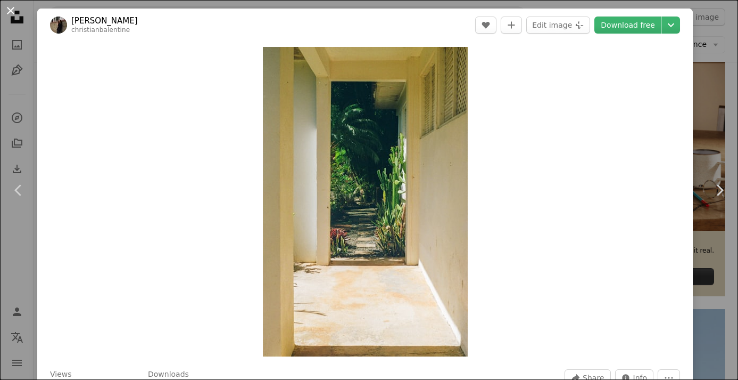
click at [17, 13] on button "An X shape" at bounding box center [10, 10] width 13 height 13
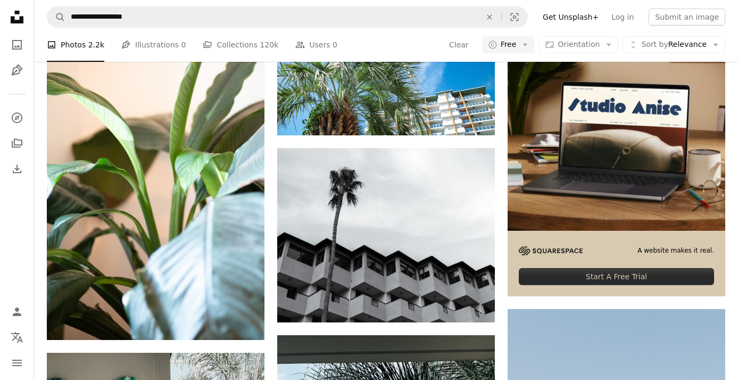
scroll to position [37888, 0]
